Goal: Task Accomplishment & Management: Manage account settings

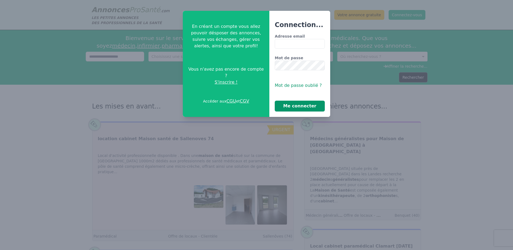
type input "**********"
click at [316, 103] on button "Me connecter" at bounding box center [300, 106] width 50 height 11
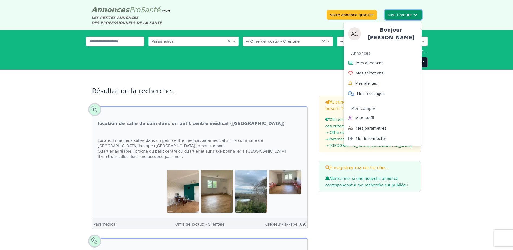
click at [397, 18] on div "Bonjour [PERSON_NAME] Annonces Mes annonces Mes sélections Mes alertes Mes mess…" at bounding box center [383, 82] width 78 height 128
click at [378, 62] on span "Mes annonces" at bounding box center [370, 62] width 27 height 5
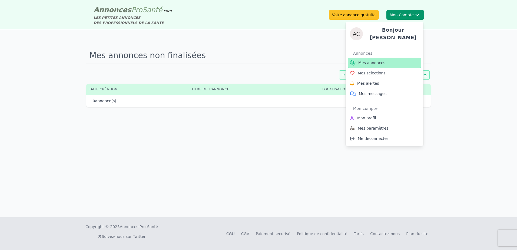
click at [379, 61] on span "Mes annonces" at bounding box center [372, 62] width 27 height 5
click at [419, 19] on div "Bonjour [PERSON_NAME] Annonces Mes annonces Mes sélections Mes alertes Mes mess…" at bounding box center [385, 82] width 78 height 128
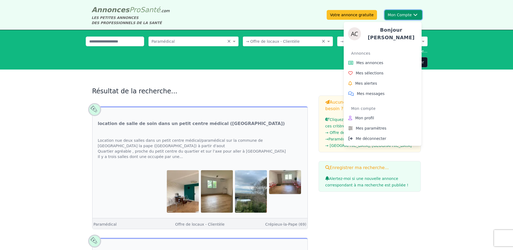
click at [409, 16] on button "Mon Compte Bonjour [PERSON_NAME] annonces Mes sélections Mes alertes Mes messag…" at bounding box center [404, 15] width 38 height 10
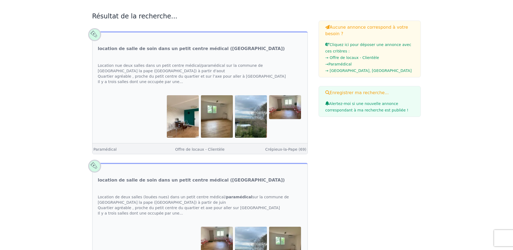
scroll to position [54, 0]
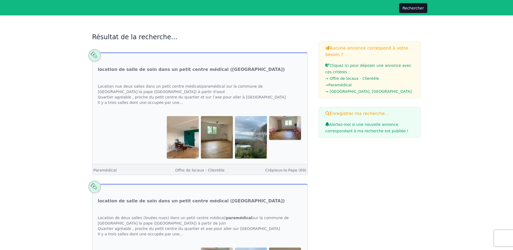
click at [161, 126] on div at bounding box center [200, 137] width 204 height 42
click at [94, 58] on span at bounding box center [95, 55] width 18 height 18
click at [94, 57] on span at bounding box center [95, 55] width 18 height 18
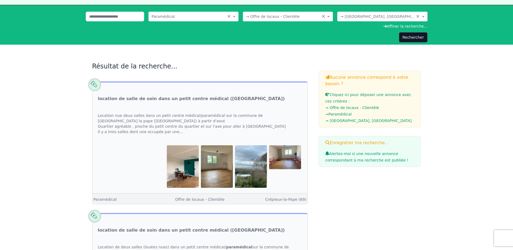
scroll to position [0, 0]
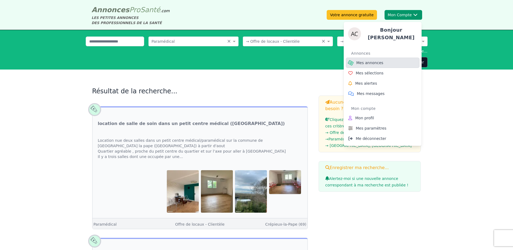
click at [379, 60] on span "Mes annonces" at bounding box center [370, 62] width 27 height 5
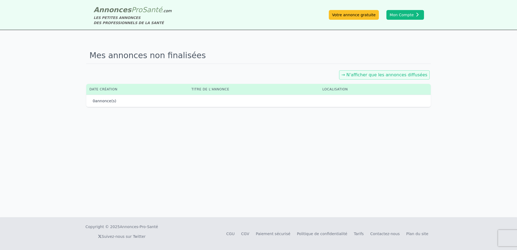
click at [378, 76] on link "→ N'afficher que les annonces diffusées" at bounding box center [385, 74] width 86 height 5
